Goal: Task Accomplishment & Management: Manage account settings

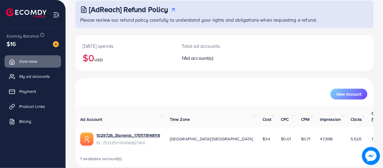
scroll to position [38, 0]
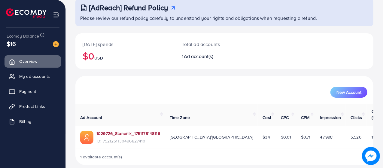
click at [130, 130] on link "1029726_Stonenix_1751178148116" at bounding box center [128, 133] width 64 height 6
click at [50, 77] on span "My ad accounts" at bounding box center [36, 76] width 31 height 6
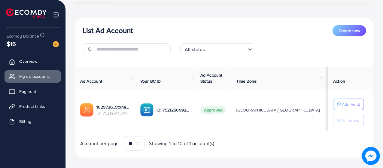
scroll to position [60, 0]
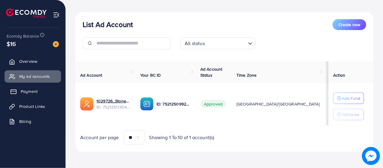
click at [32, 97] on link "Payment" at bounding box center [33, 91] width 56 height 12
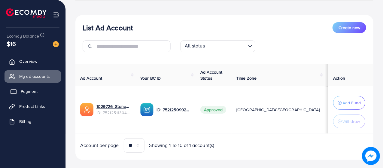
scroll to position [63, 0]
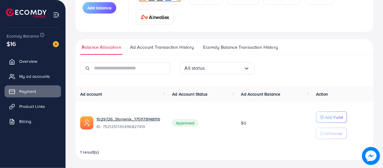
scroll to position [102, 0]
click at [171, 45] on span "Ad Account Transaction History" at bounding box center [162, 47] width 64 height 7
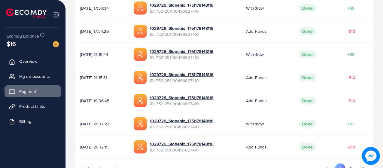
scroll to position [290, 0]
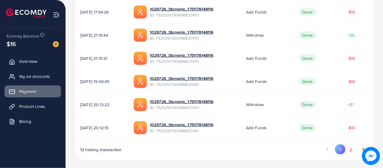
click at [351, 147] on button "2" at bounding box center [351, 149] width 11 height 11
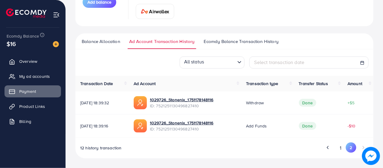
scroll to position [106, 0]
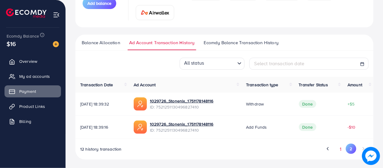
click at [338, 150] on button "1" at bounding box center [340, 149] width 11 height 11
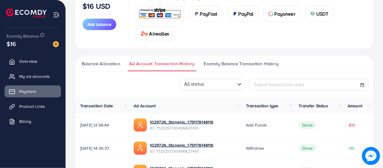
scroll to position [82, 0]
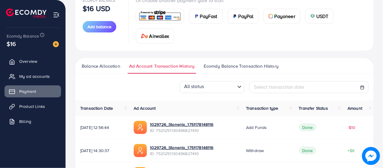
click at [214, 64] on span "Ecomdy Balance Transaction History" at bounding box center [241, 66] width 75 height 7
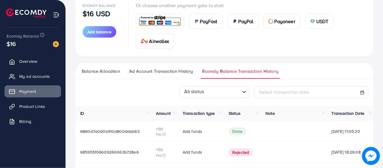
scroll to position [96, 0]
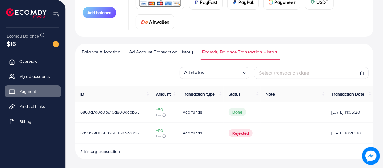
click at [97, 54] on span "Balance Allocation" at bounding box center [101, 52] width 38 height 7
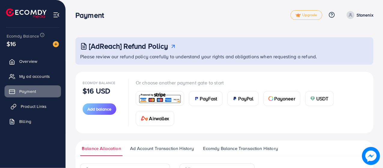
click at [33, 105] on span "Product Links" at bounding box center [34, 106] width 26 height 6
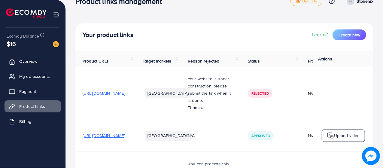
scroll to position [16, 0]
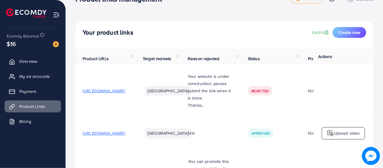
drag, startPoint x: 125, startPoint y: 92, endPoint x: 110, endPoint y: 92, distance: 15.0
click at [110, 92] on span "[URL][DOMAIN_NAME]" at bounding box center [104, 91] width 42 height 6
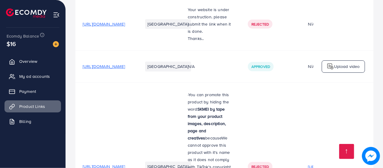
scroll to position [84, 0]
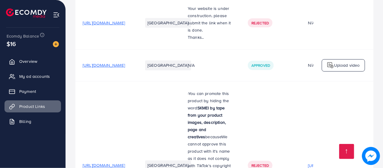
click at [125, 68] on span "[URL][DOMAIN_NAME]" at bounding box center [104, 65] width 42 height 6
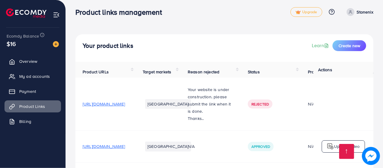
scroll to position [0, 0]
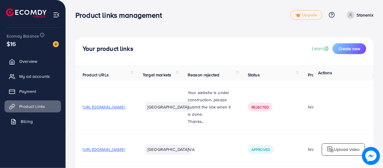
click at [46, 119] on link "Billing" at bounding box center [33, 121] width 56 height 12
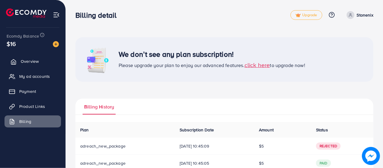
click at [26, 66] on link "Overview" at bounding box center [33, 61] width 56 height 12
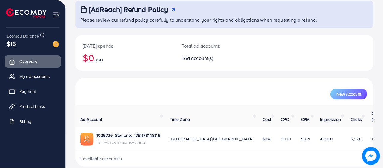
scroll to position [38, 0]
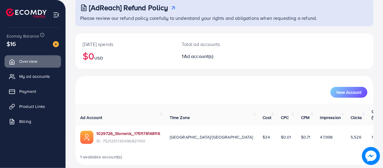
click at [147, 130] on link "1029726_Stonenix_1751178148116" at bounding box center [128, 133] width 64 height 6
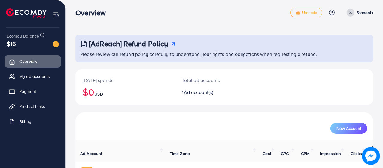
scroll to position [0, 0]
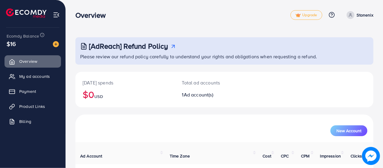
click at [359, 15] on p "Stonenix" at bounding box center [365, 14] width 17 height 7
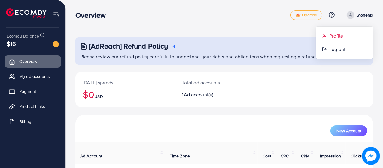
click at [338, 35] on span "Profile" at bounding box center [336, 35] width 14 height 7
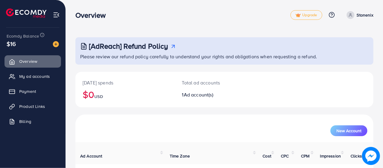
select select "********"
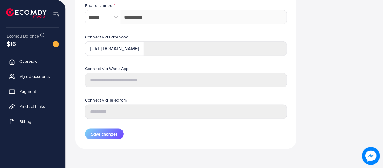
scroll to position [304, 0]
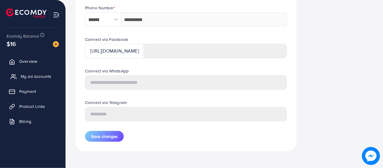
click at [26, 75] on span "My ad accounts" at bounding box center [36, 76] width 31 height 6
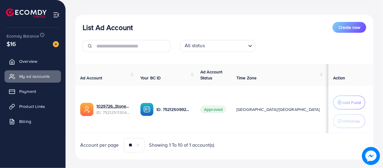
scroll to position [68, 0]
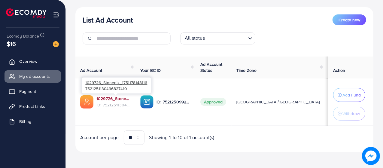
click at [120, 99] on link "1029726_Stonenix_1751178148116" at bounding box center [113, 99] width 34 height 6
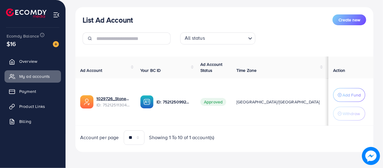
click at [20, 97] on ul "Overview My ad accounts Payment Product Links Billing" at bounding box center [33, 93] width 66 height 81
click at [21, 92] on span "Payment" at bounding box center [29, 91] width 17 height 6
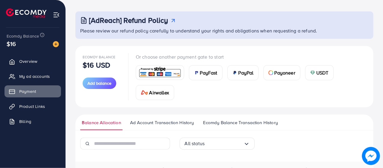
scroll to position [106, 0]
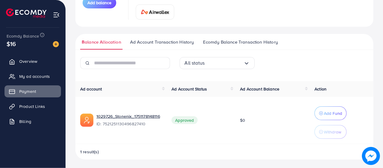
click at [163, 44] on span "Ad Account Transaction History" at bounding box center [162, 42] width 64 height 7
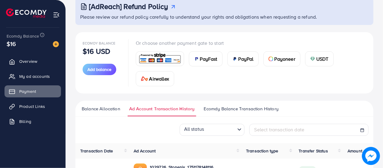
scroll to position [40, 0]
click at [34, 58] on span "Overview" at bounding box center [30, 61] width 18 height 6
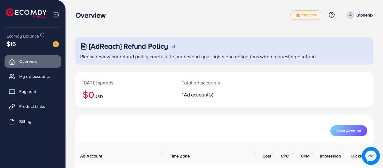
click at [358, 15] on p "Stonenix" at bounding box center [365, 14] width 17 height 7
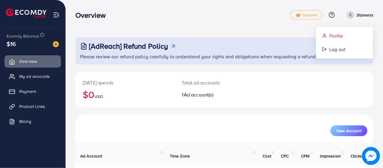
click at [343, 34] on span "Profile" at bounding box center [336, 35] width 14 height 7
select select "********"
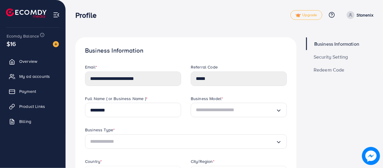
click at [323, 59] on span "Security Setting" at bounding box center [331, 56] width 35 height 5
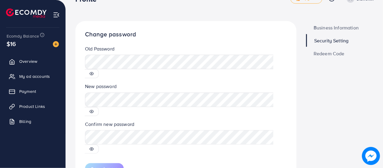
scroll to position [24, 0]
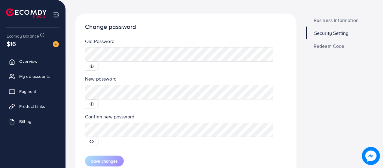
click at [94, 64] on icon at bounding box center [92, 66] width 4 height 4
click at [323, 46] on span "Redeem Code" at bounding box center [329, 46] width 31 height 5
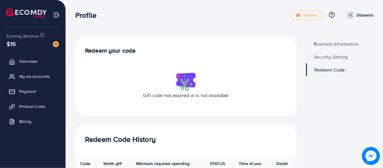
click at [338, 45] on span "Business Information" at bounding box center [336, 43] width 45 height 5
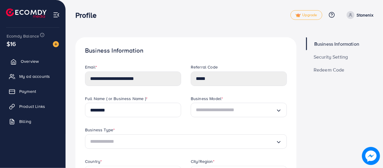
click at [26, 60] on span "Overview" at bounding box center [30, 61] width 18 height 6
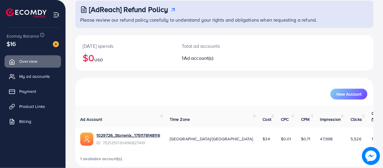
scroll to position [36, 0]
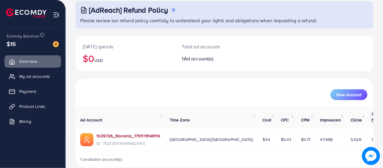
click at [134, 133] on link "1029726_Stonenix_1751178148116" at bounding box center [128, 136] width 64 height 6
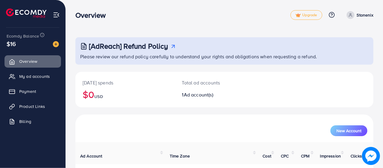
scroll to position [2, 0]
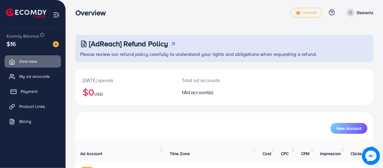
click at [40, 89] on link "Payment" at bounding box center [33, 91] width 56 height 12
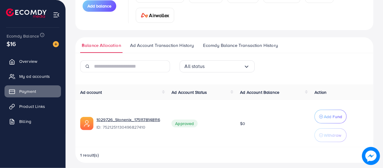
scroll to position [102, 0]
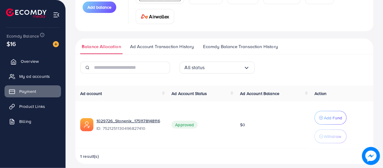
click at [30, 60] on span "Overview" at bounding box center [30, 61] width 18 height 6
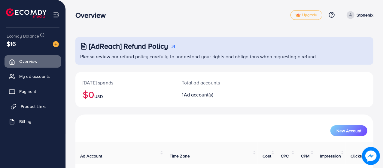
click at [46, 104] on span "Product Links" at bounding box center [34, 106] width 26 height 6
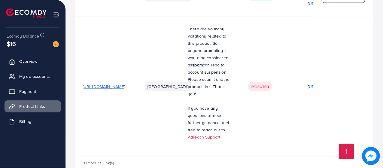
scroll to position [456, 0]
